Goal: Transaction & Acquisition: Book appointment/travel/reservation

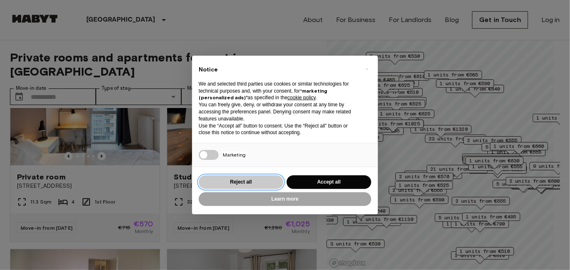
click at [252, 182] on button "Reject all" at bounding box center [241, 182] width 85 height 14
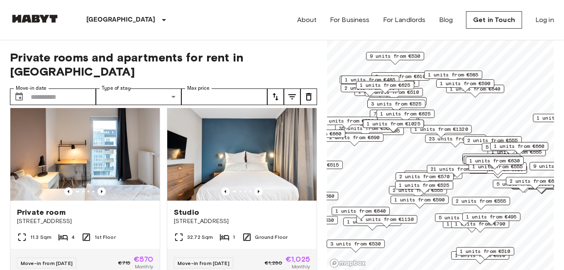
scroll to position [13, 0]
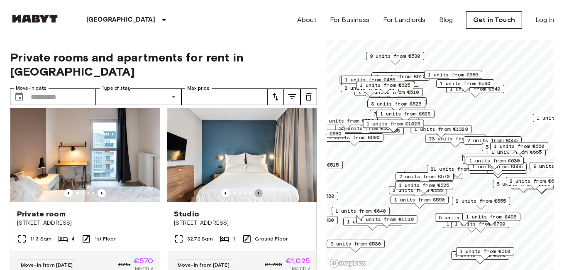
click at [254, 189] on icon "Previous image" at bounding box center [258, 193] width 8 height 8
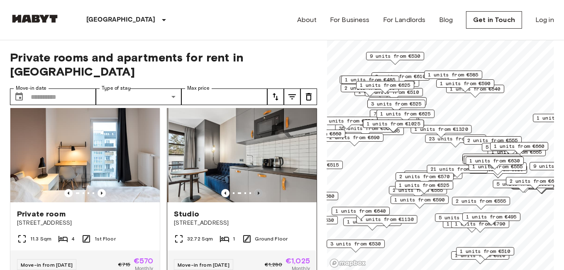
click at [254, 189] on icon "Previous image" at bounding box center [258, 193] width 8 height 8
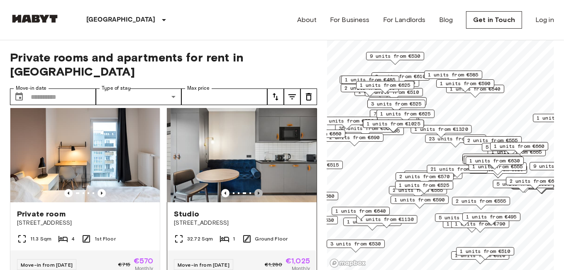
click at [254, 189] on icon "Previous image" at bounding box center [258, 193] width 8 height 8
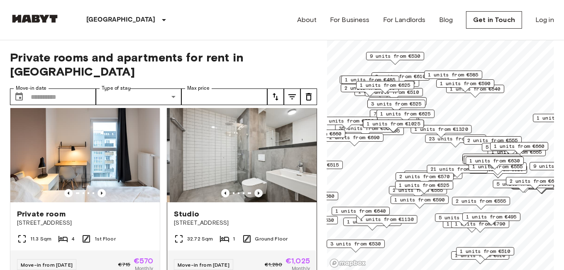
click at [254, 189] on icon "Previous image" at bounding box center [258, 193] width 8 height 8
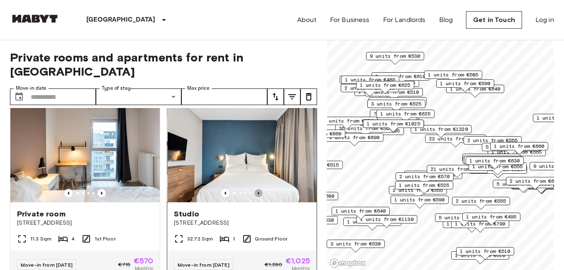
click at [254, 189] on icon "Previous image" at bounding box center [258, 193] width 8 height 8
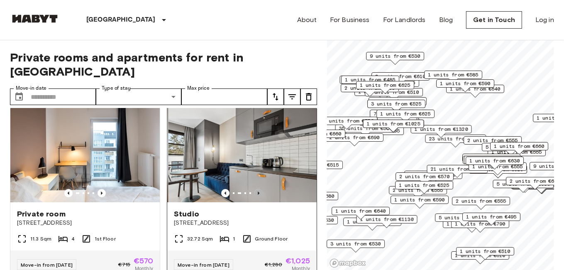
click at [254, 189] on icon "Previous image" at bounding box center [258, 193] width 8 height 8
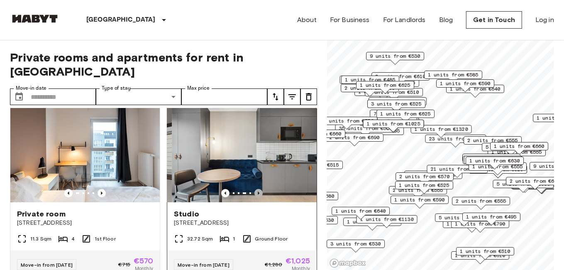
click at [254, 189] on icon "Previous image" at bounding box center [258, 193] width 8 height 8
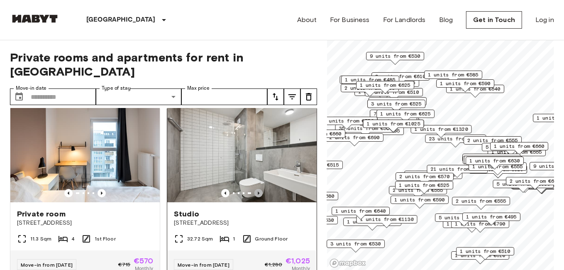
click at [254, 189] on icon "Previous image" at bounding box center [258, 193] width 8 height 8
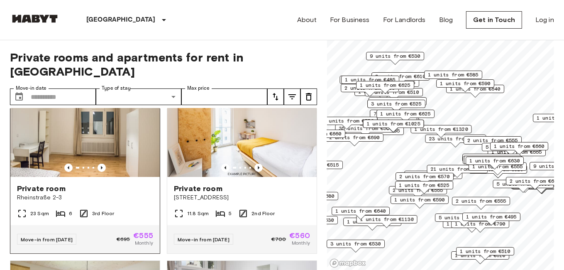
scroll to position [772, 0]
click at [103, 166] on icon "Previous image" at bounding box center [102, 168] width 8 height 8
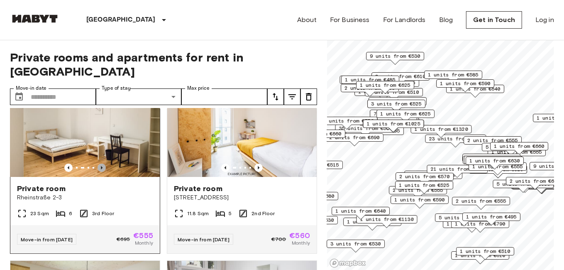
click at [103, 166] on icon "Previous image" at bounding box center [102, 168] width 8 height 8
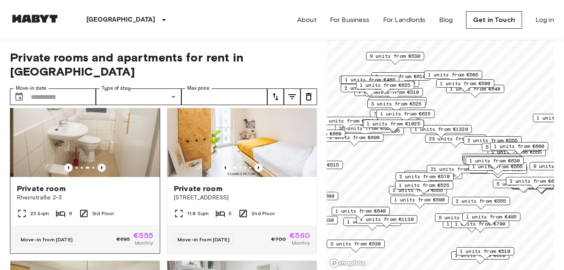
click at [103, 166] on icon "Previous image" at bounding box center [102, 168] width 8 height 8
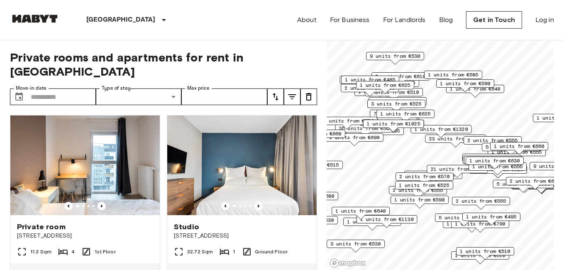
scroll to position [0, 0]
click at [228, 155] on img at bounding box center [241, 165] width 149 height 100
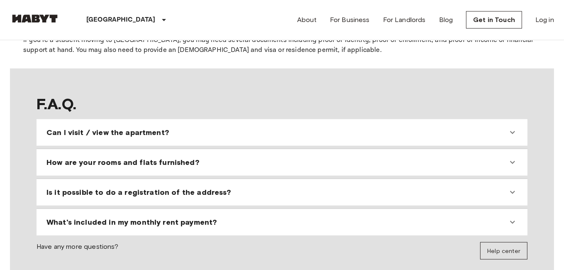
scroll to position [721, 0]
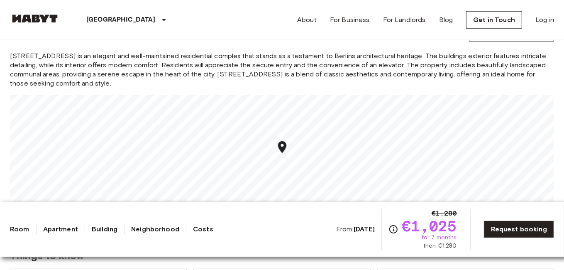
scroll to position [714, 0]
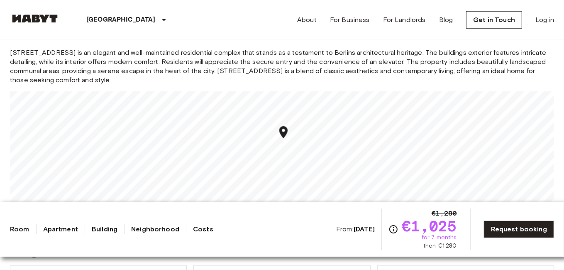
click at [286, 135] on icon "Map marker" at bounding box center [283, 132] width 15 height 15
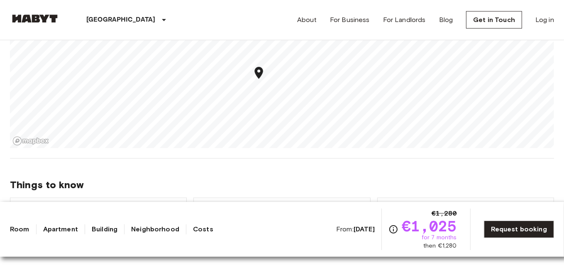
scroll to position [783, 0]
click at [208, 151] on section "About the neighborhood Open in Google Maps Fischerstraße 10 is an elegant and w…" at bounding box center [282, 43] width 544 height 225
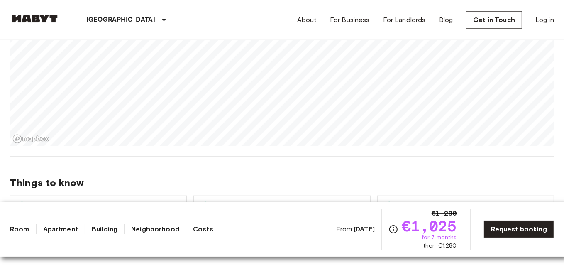
click at [221, 178] on div "Europe Germany Berlin Studio Studio From Aug 19 2025 Fischerstraße 10 Ref. numb…" at bounding box center [282, 246] width 564 height 1978
click at [218, 194] on div "Europe Germany Berlin Studio Studio From Aug 19 2025 Fischerstraße 10 Ref. numb…" at bounding box center [282, 246] width 564 height 1978
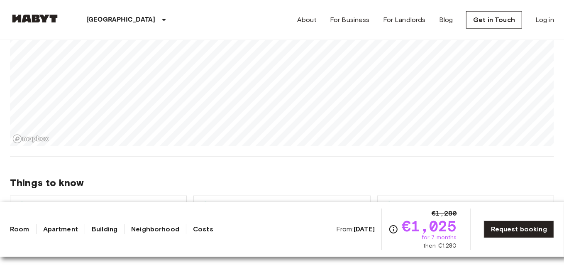
click at [193, 249] on div "Europe Germany Berlin Studio Studio From Aug 19 2025 Fischerstraße 10 Ref. numb…" at bounding box center [282, 246] width 564 height 1978
click at [288, 166] on div "Europe Germany Berlin Studio Studio From Aug 19 2025 Fischerstraße 10 Ref. numb…" at bounding box center [282, 246] width 564 height 1978
click at [237, 269] on div "Europe Germany Berlin Studio Studio From Aug 19 2025 Fischerstraße 10 Ref. numb…" at bounding box center [282, 246] width 564 height 1978
click at [264, 251] on div "Europe Germany Berlin Studio Studio From Aug 19 2025 Fischerstraße 10 Ref. numb…" at bounding box center [282, 246] width 564 height 1978
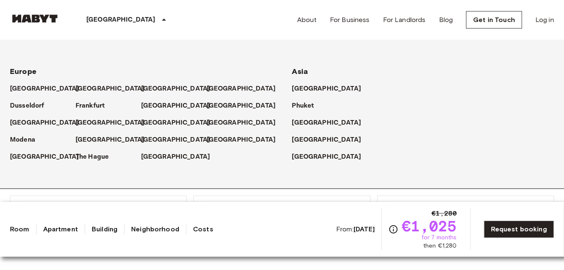
click at [159, 22] on icon at bounding box center [164, 20] width 10 height 10
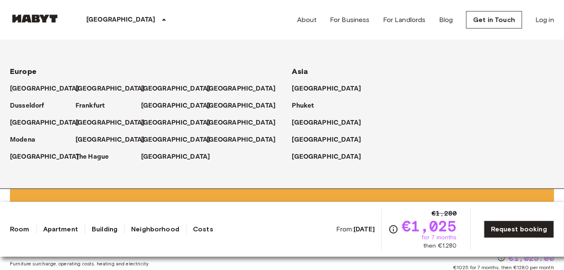
scroll to position [910, 0]
